Goal: Information Seeking & Learning: Check status

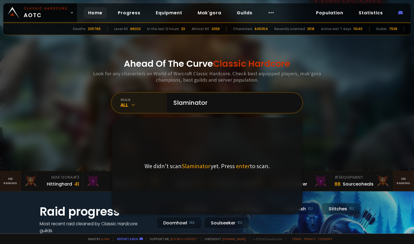
type input "Slaminator"
click at [131, 104] on icon at bounding box center [134, 105] width 6 height 6
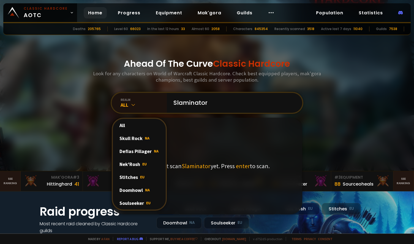
click at [126, 201] on div "Soulseeker EU" at bounding box center [139, 202] width 53 height 13
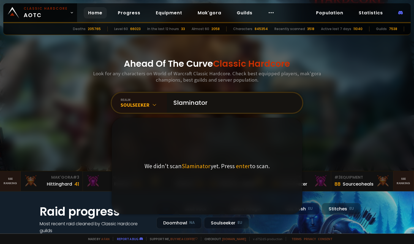
click at [212, 100] on input "Slaminator" at bounding box center [233, 103] width 126 height 20
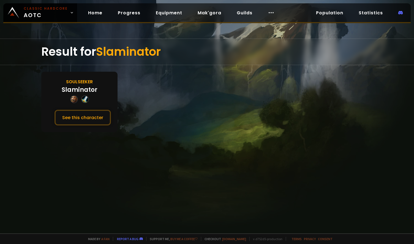
click at [85, 88] on div "Slaminator" at bounding box center [80, 89] width 36 height 9
click at [78, 115] on button "See this character" at bounding box center [83, 118] width 56 height 16
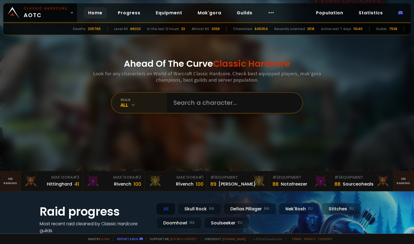
click at [136, 104] on div "All" at bounding box center [144, 105] width 46 height 6
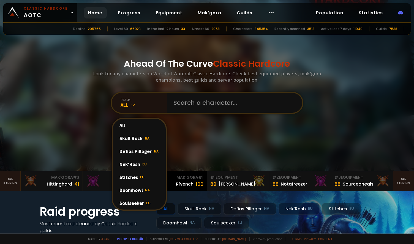
drag, startPoint x: 130, startPoint y: 204, endPoint x: 152, endPoint y: 185, distance: 28.7
click at [130, 204] on div "Soulseeker EU" at bounding box center [139, 202] width 53 height 13
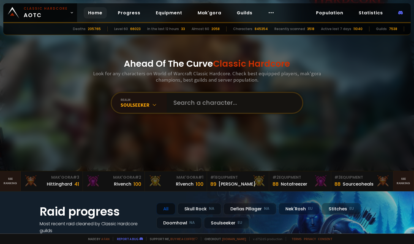
click at [189, 102] on input "text" at bounding box center [233, 103] width 126 height 20
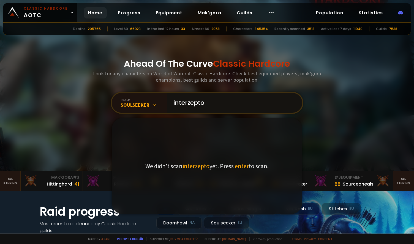
type input "interzeptor"
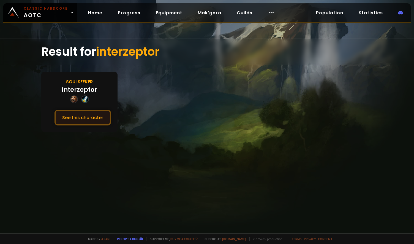
click at [86, 114] on button "See this character" at bounding box center [83, 118] width 56 height 16
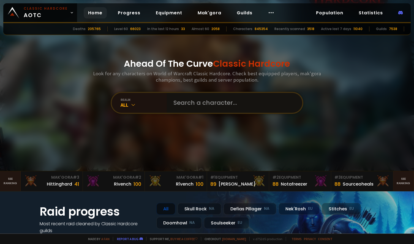
click at [174, 108] on input "text" at bounding box center [233, 103] width 126 height 20
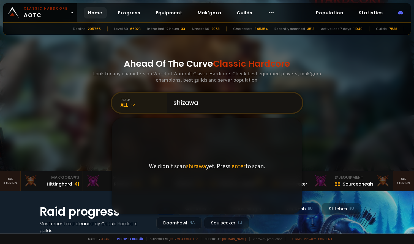
type input "shizawa"
click at [133, 103] on icon at bounding box center [134, 105] width 6 height 6
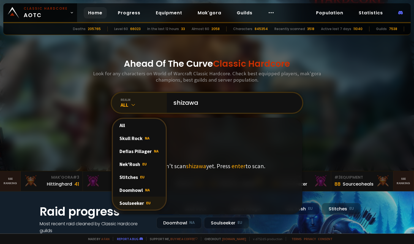
click at [126, 203] on div "Soulseeker EU" at bounding box center [139, 202] width 53 height 13
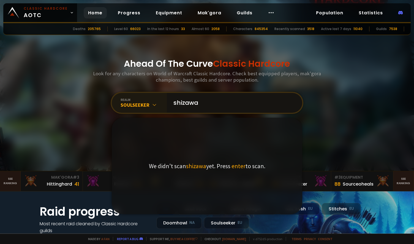
drag, startPoint x: 220, startPoint y: 97, endPoint x: 215, endPoint y: 102, distance: 7.0
click at [220, 98] on input "shizawa" at bounding box center [233, 103] width 126 height 20
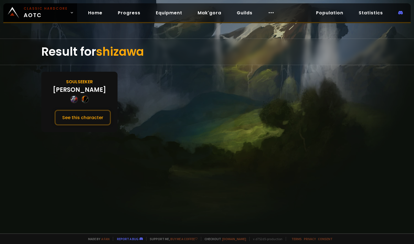
click at [77, 91] on div "Shizawa" at bounding box center [79, 89] width 53 height 9
click at [79, 120] on button "See this character" at bounding box center [83, 118] width 56 height 16
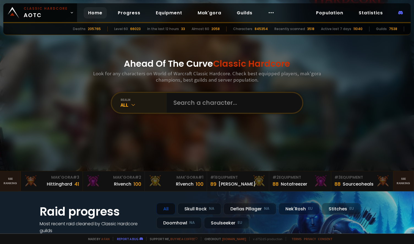
click at [132, 107] on icon at bounding box center [134, 105] width 6 height 6
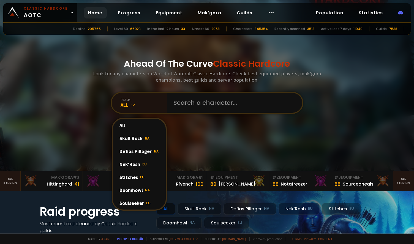
drag, startPoint x: 129, startPoint y: 201, endPoint x: 136, endPoint y: 194, distance: 10.1
click at [129, 201] on div "Soulseeker EU" at bounding box center [139, 202] width 53 height 13
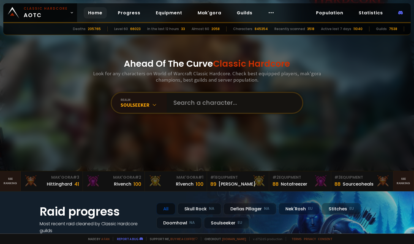
click at [187, 101] on input "text" at bounding box center [233, 103] width 126 height 20
type input "zerakk"
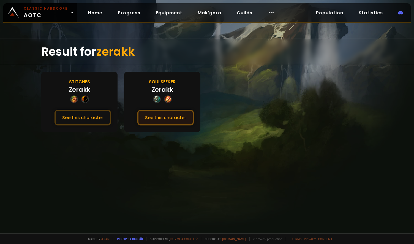
click at [169, 119] on button "See this character" at bounding box center [165, 118] width 56 height 16
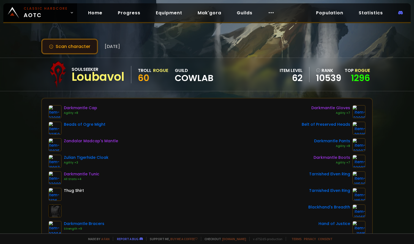
click at [69, 45] on button "Scan character" at bounding box center [69, 47] width 57 height 16
click at [51, 45] on icon at bounding box center [51, 46] width 4 height 4
click at [79, 45] on button "Scan character" at bounding box center [69, 47] width 57 height 16
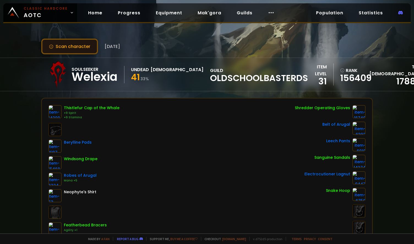
click at [68, 46] on button "Scan character" at bounding box center [69, 47] width 57 height 16
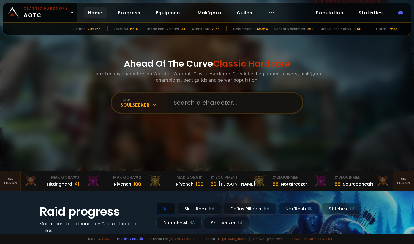
click at [188, 105] on input "text" at bounding box center [233, 103] width 126 height 20
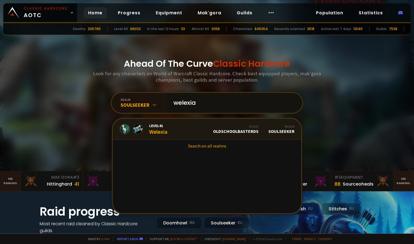
type input "welexia"
click at [162, 131] on div "Level 41 Welexia" at bounding box center [158, 129] width 18 height 12
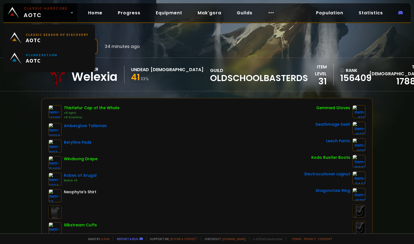
click at [0, 117] on div "Scan character 34 minutes ago Soulseeker Welexia Undead Priest 41 33 % guild Ol…" at bounding box center [207, 116] width 414 height 233
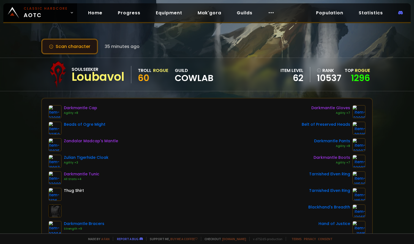
click at [64, 42] on button "Scan character" at bounding box center [69, 47] width 57 height 16
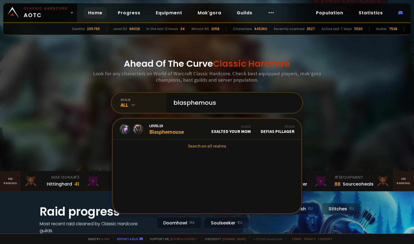
type input "blasphemous"
click at [134, 102] on div "All" at bounding box center [144, 105] width 46 height 6
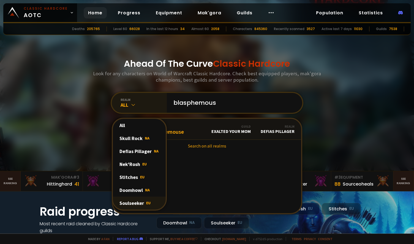
click at [131, 200] on div "Soulseeker EU" at bounding box center [139, 202] width 53 height 13
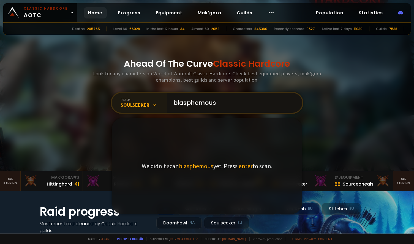
click at [219, 105] on input "blasphemous" at bounding box center [233, 103] width 126 height 20
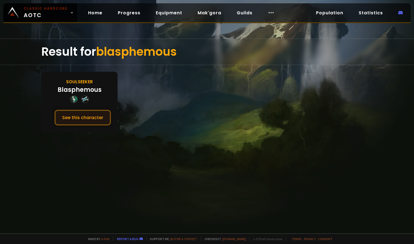
click at [84, 118] on button "See this character" at bounding box center [83, 118] width 56 height 16
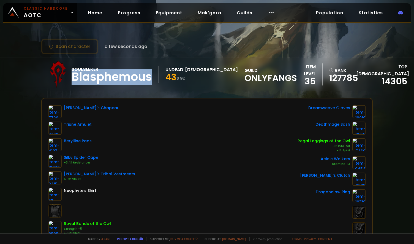
drag, startPoint x: 74, startPoint y: 79, endPoint x: 150, endPoint y: 77, distance: 76.0
click at [150, 77] on div "Blasphemous" at bounding box center [112, 77] width 80 height 8
drag, startPoint x: 73, startPoint y: 76, endPoint x: 150, endPoint y: 82, distance: 77.6
click at [150, 81] on div "Blasphemous" at bounding box center [112, 77] width 80 height 8
copy div "Blasphemous"
